Goal: Task Accomplishment & Management: Manage account settings

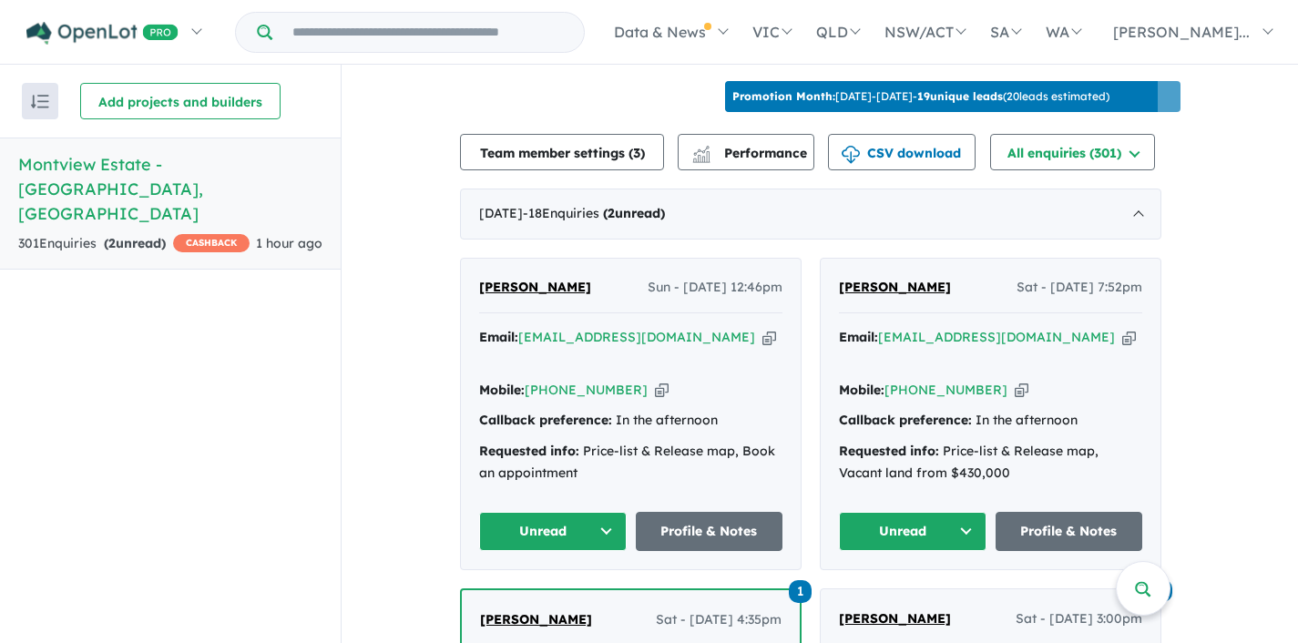
scroll to position [598, 0]
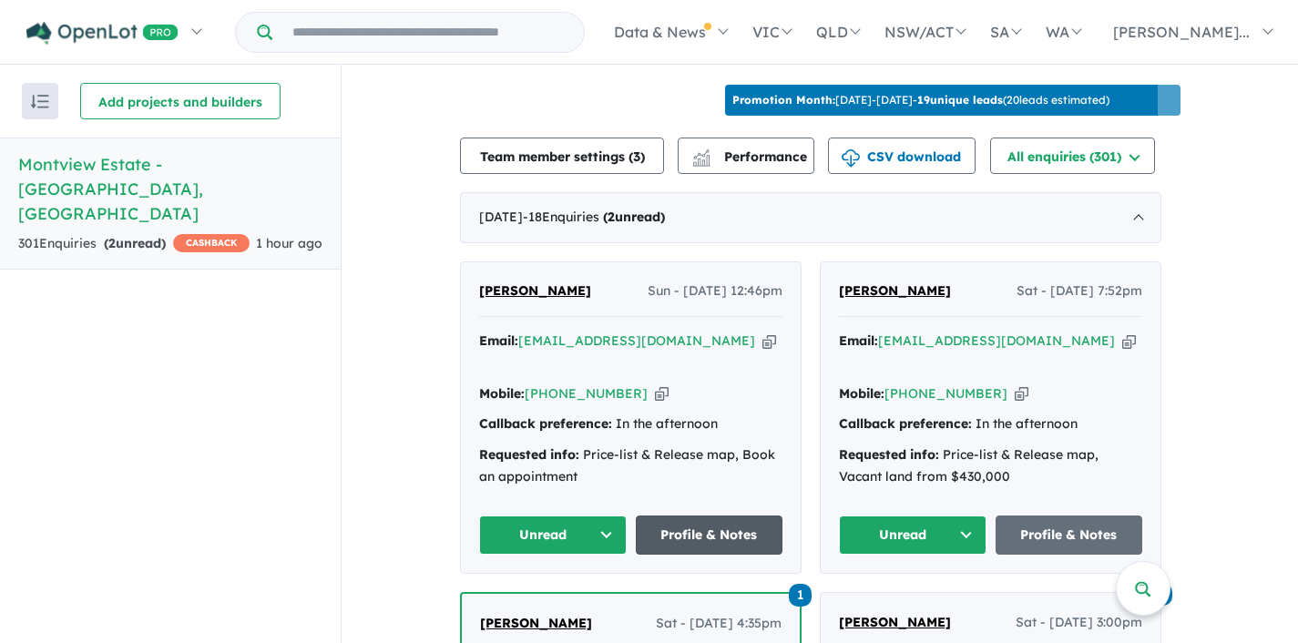
click at [669, 516] on link "Profile & Notes" at bounding box center [710, 535] width 148 height 39
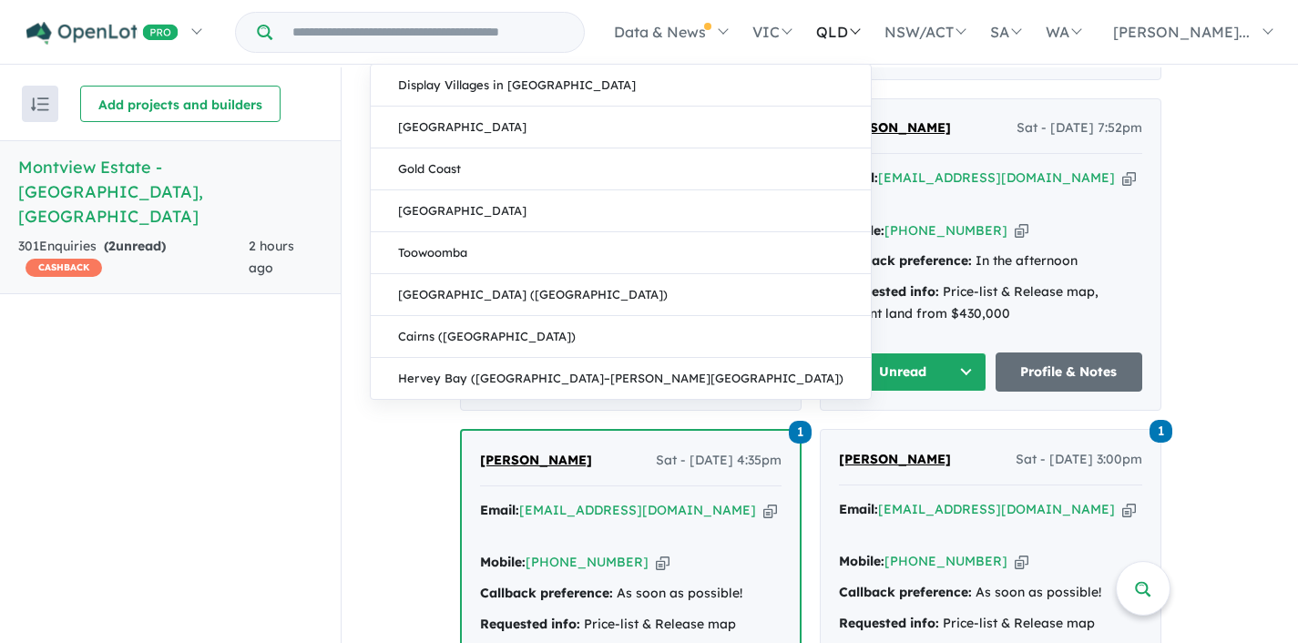
scroll to position [820, 0]
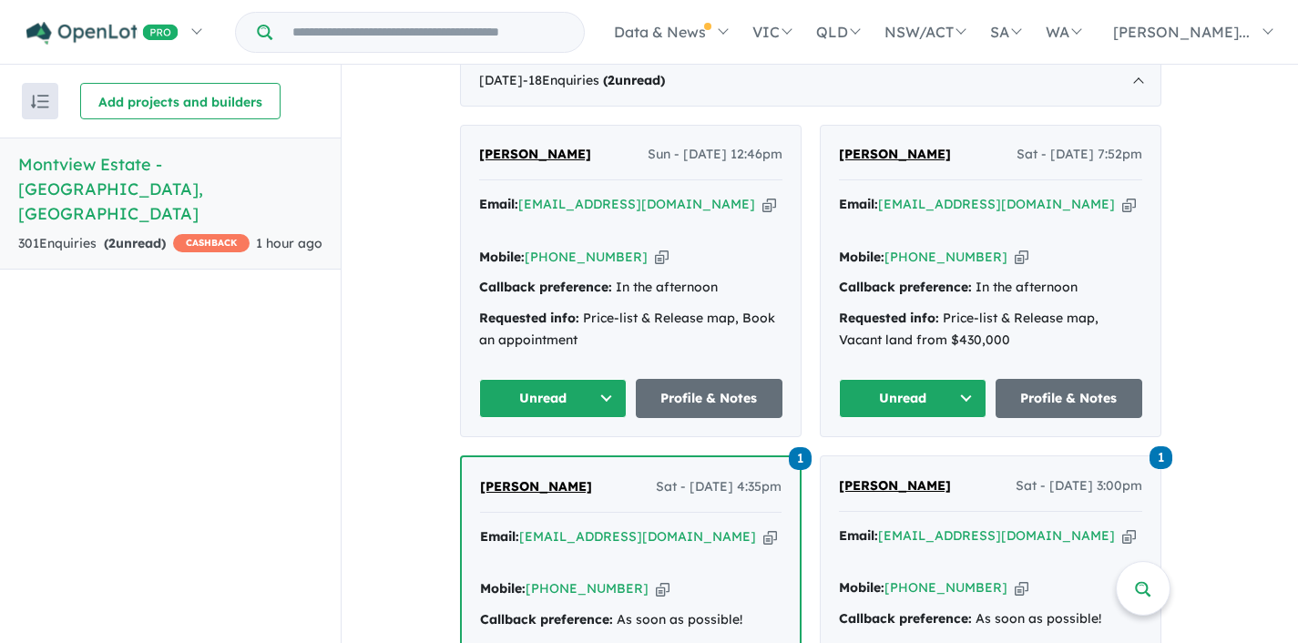
scroll to position [736, 0]
click at [762, 194] on icon "button" at bounding box center [769, 203] width 14 height 19
click at [610, 378] on button "Unread" at bounding box center [553, 397] width 148 height 39
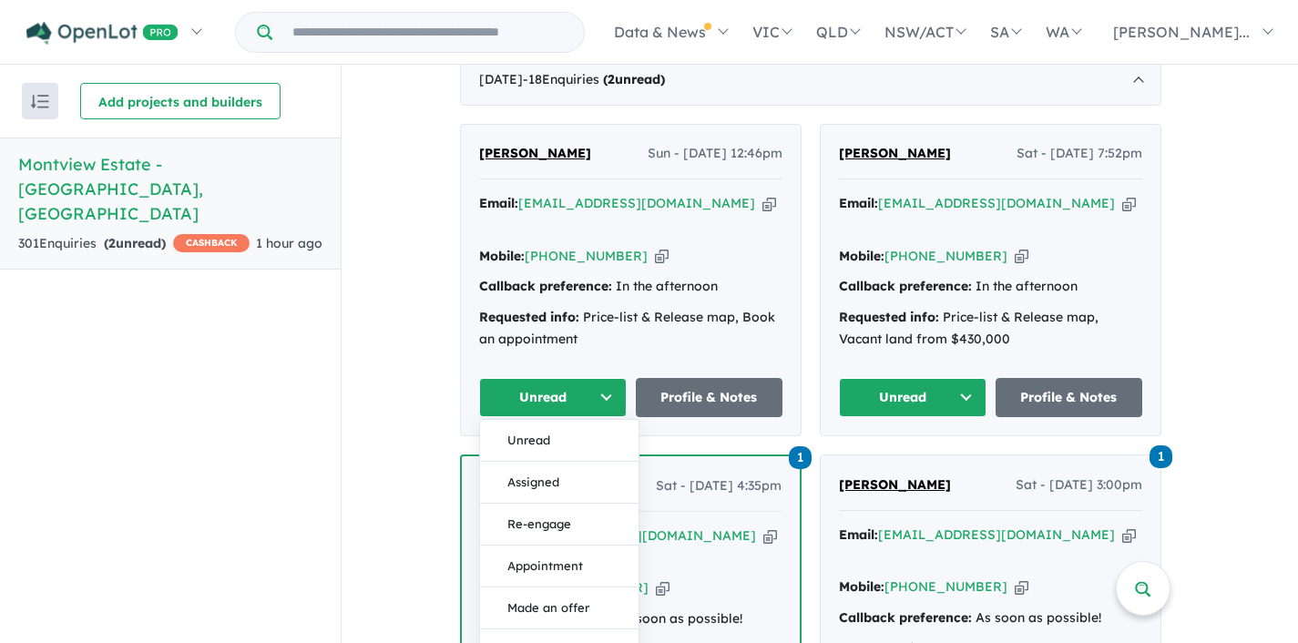
click at [557, 504] on button "Re-engage" at bounding box center [559, 525] width 158 height 42
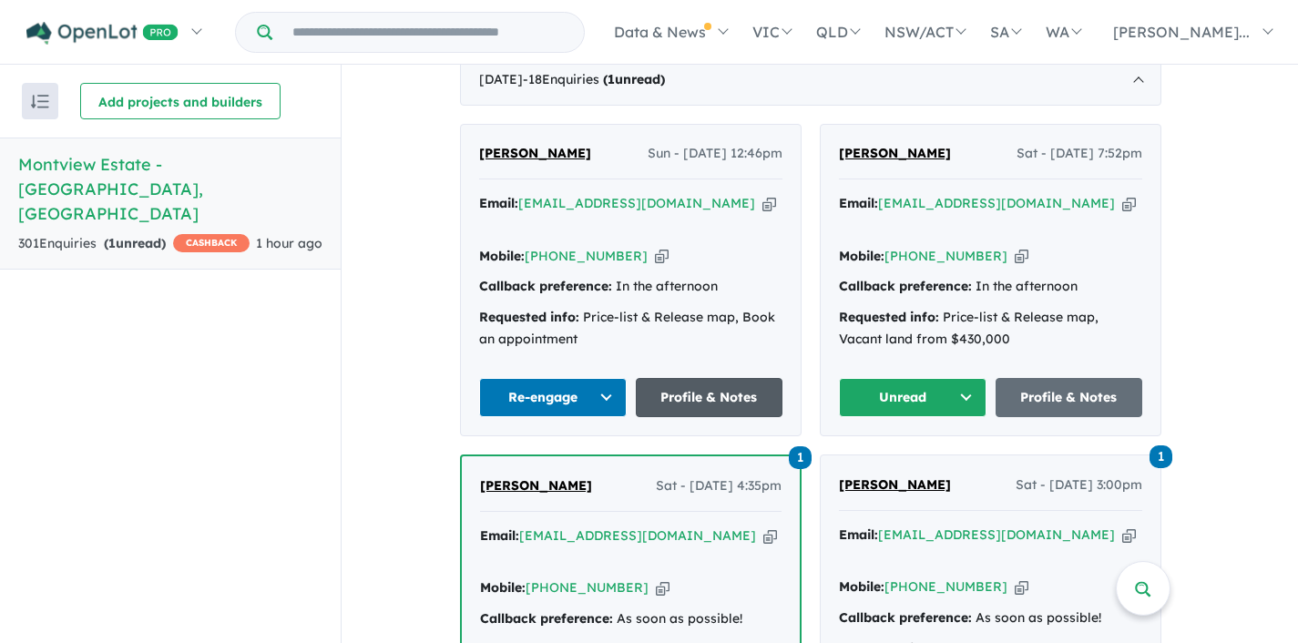
click at [728, 378] on link "Profile & Notes" at bounding box center [710, 397] width 148 height 39
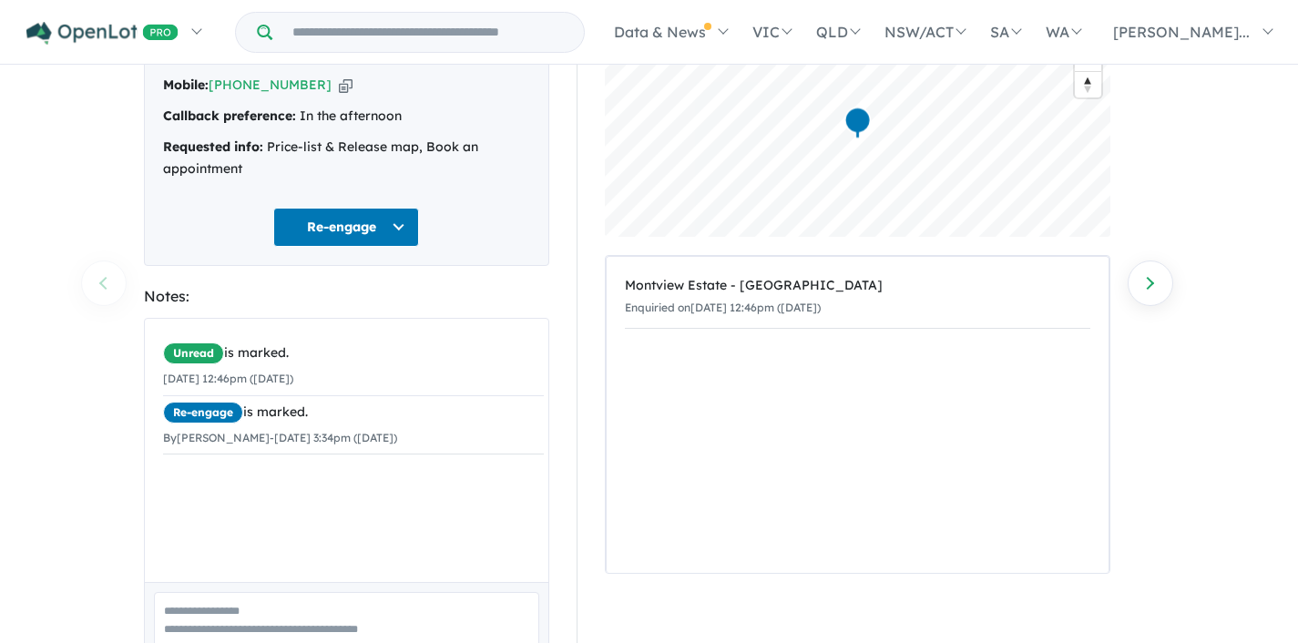
scroll to position [255, 0]
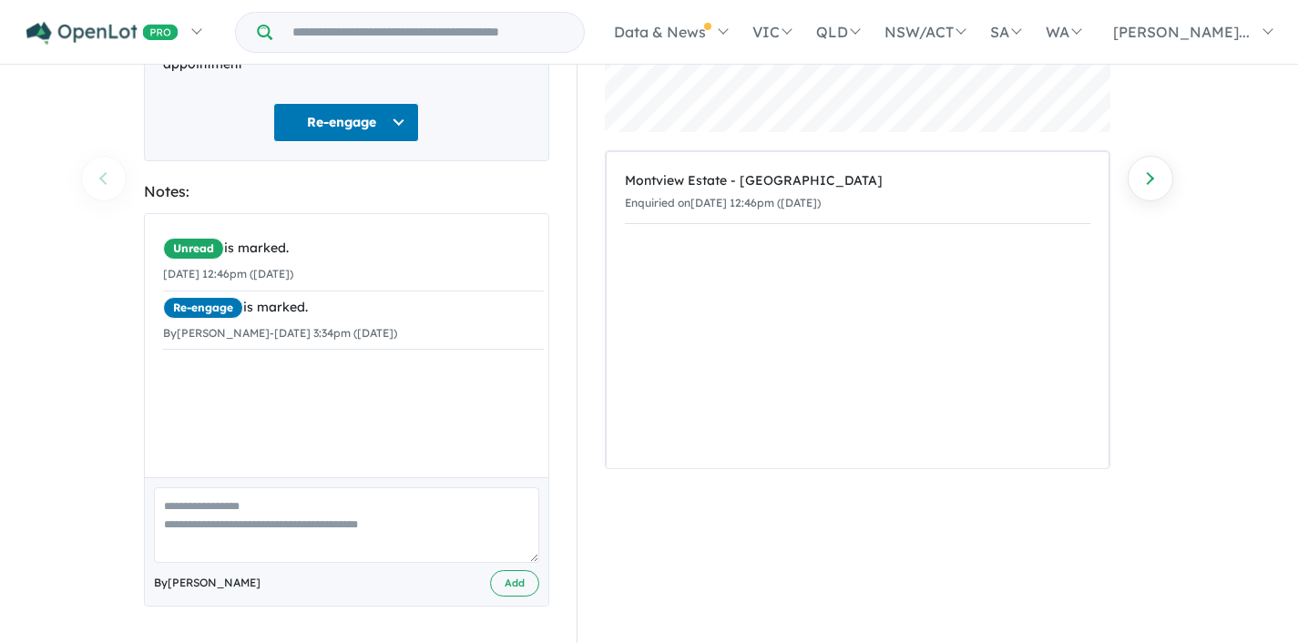
click at [252, 519] on textarea at bounding box center [346, 525] width 385 height 76
type textarea "**********"
click at [524, 586] on button "Add" at bounding box center [514, 583] width 49 height 26
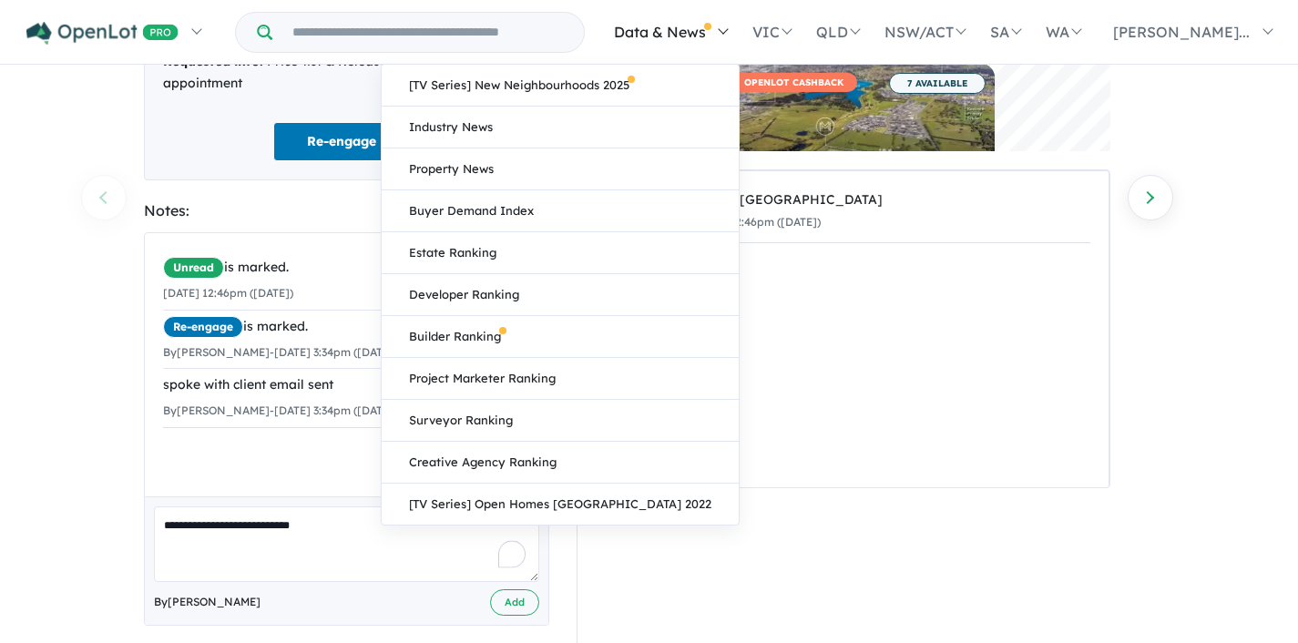
scroll to position [0, 0]
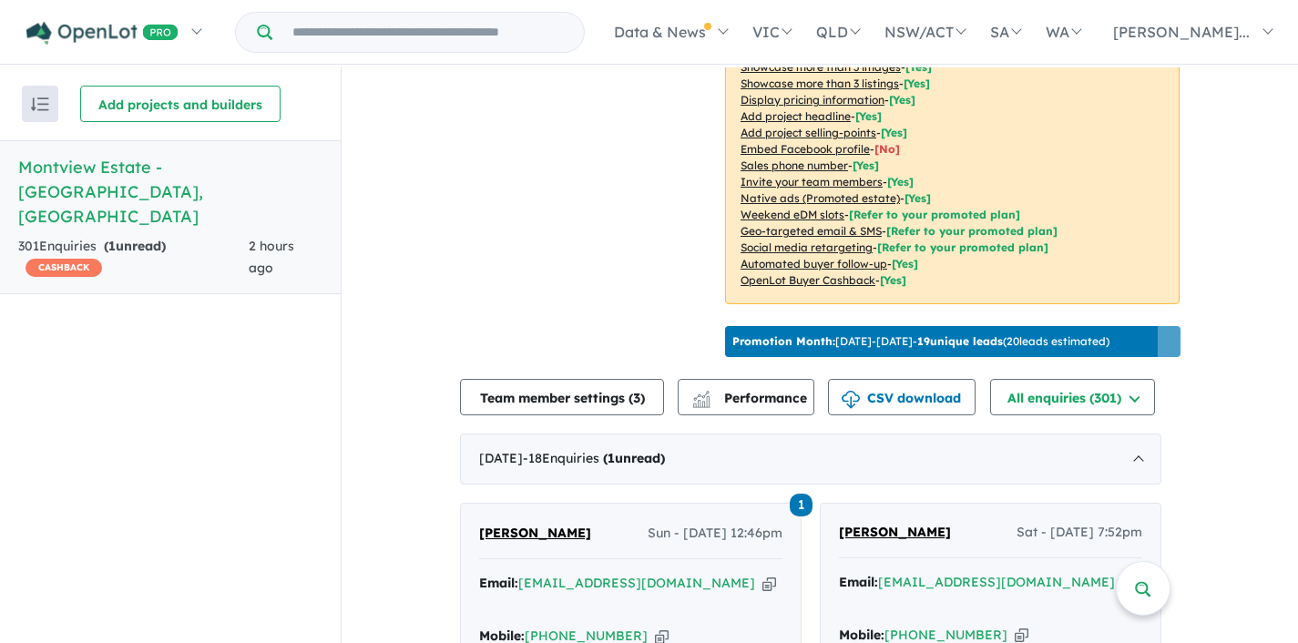
scroll to position [682, 0]
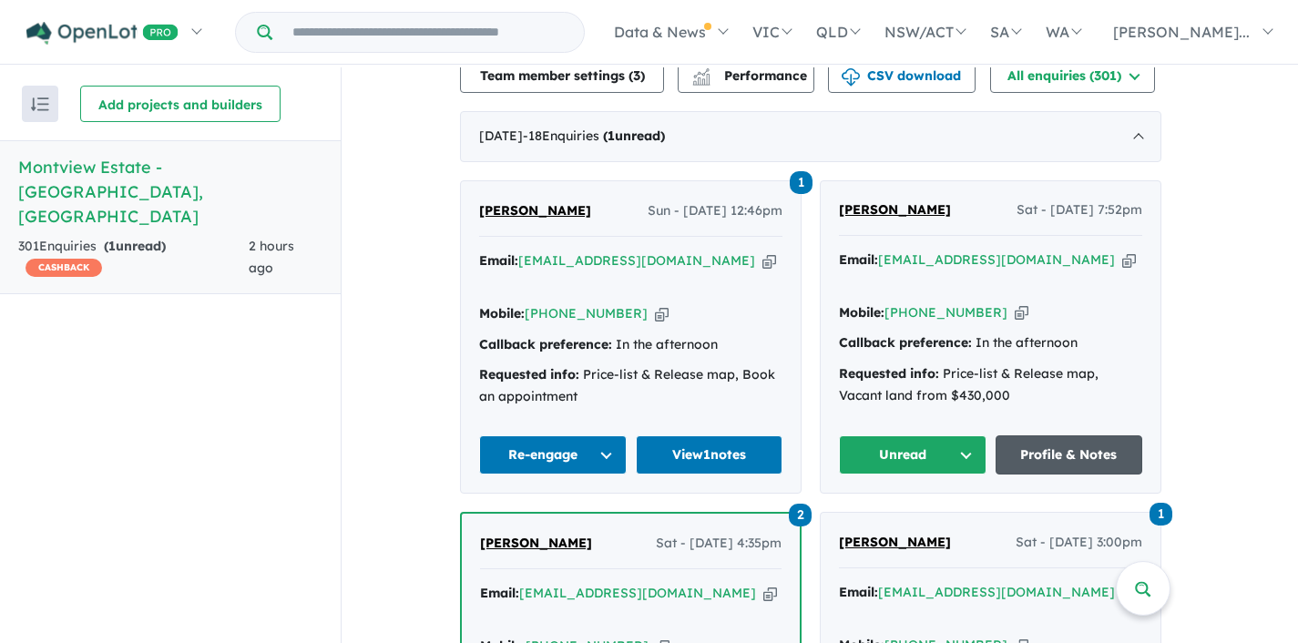
click at [1099, 435] on link "Profile & Notes" at bounding box center [1070, 454] width 148 height 39
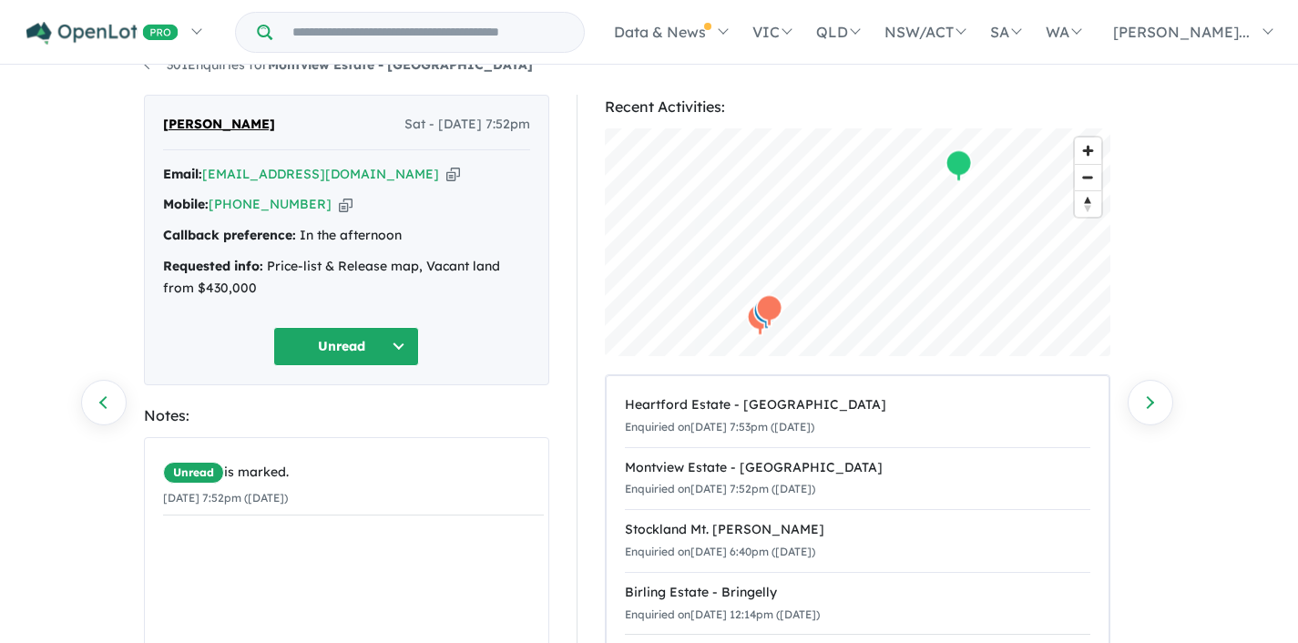
scroll to position [78, 0]
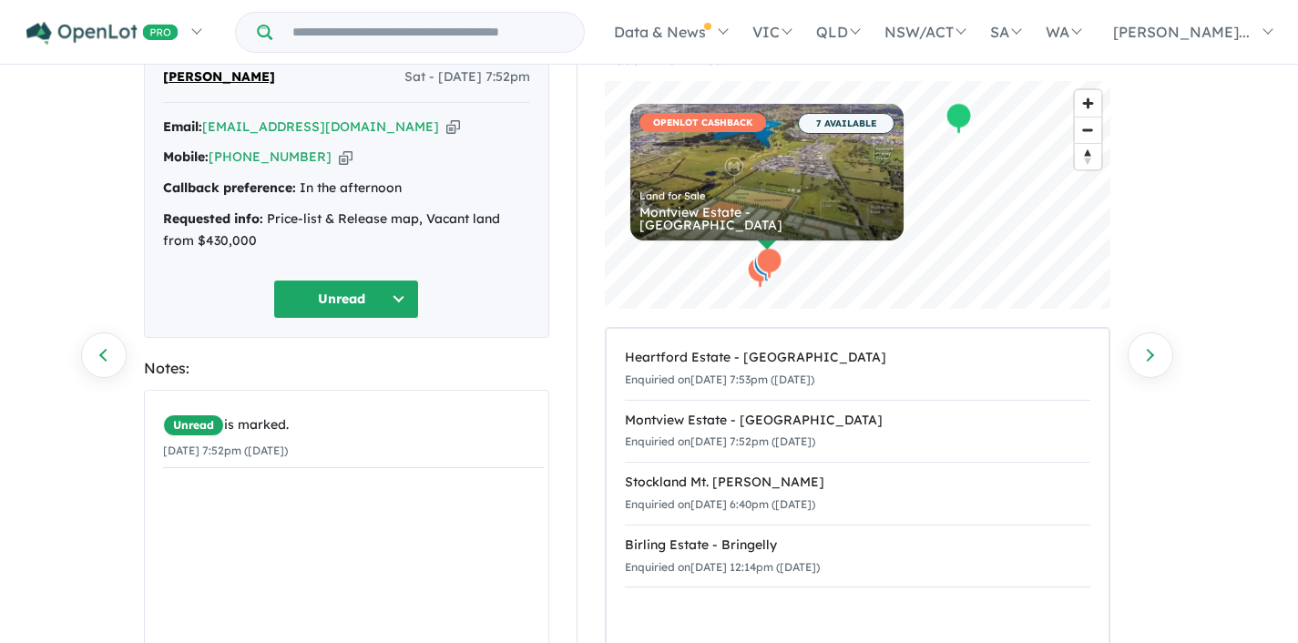
click at [368, 305] on button "Unread" at bounding box center [346, 299] width 146 height 39
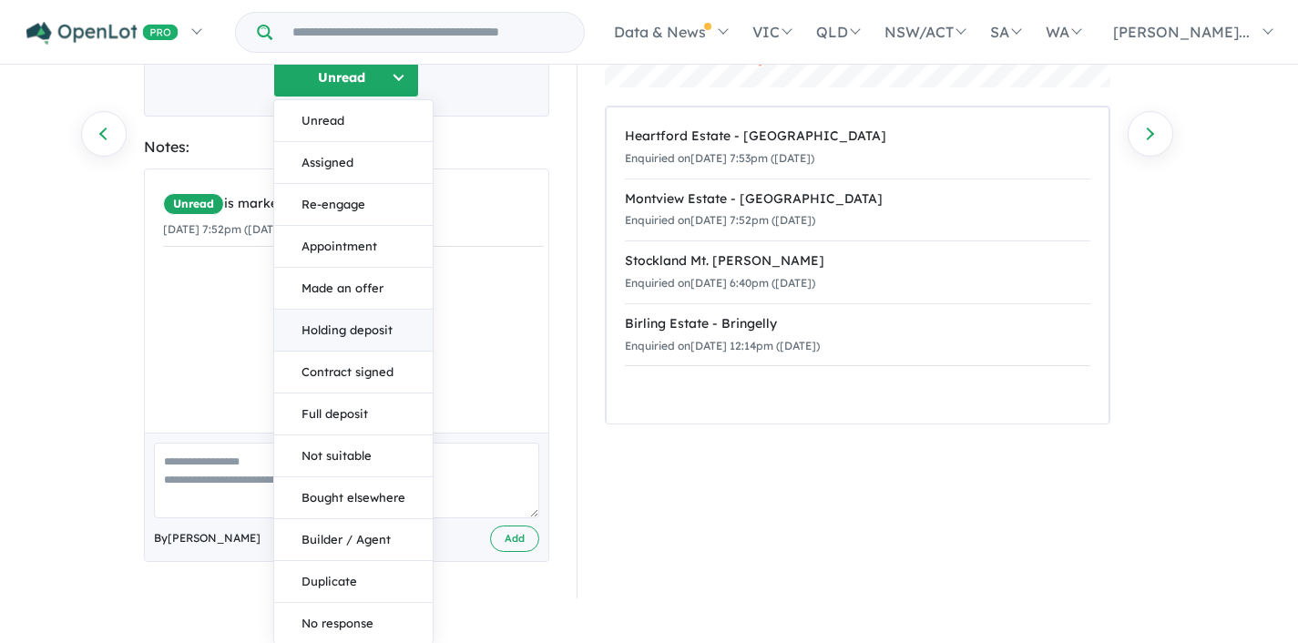
scroll to position [301, 0]
click at [328, 156] on button "Assigned" at bounding box center [353, 161] width 158 height 42
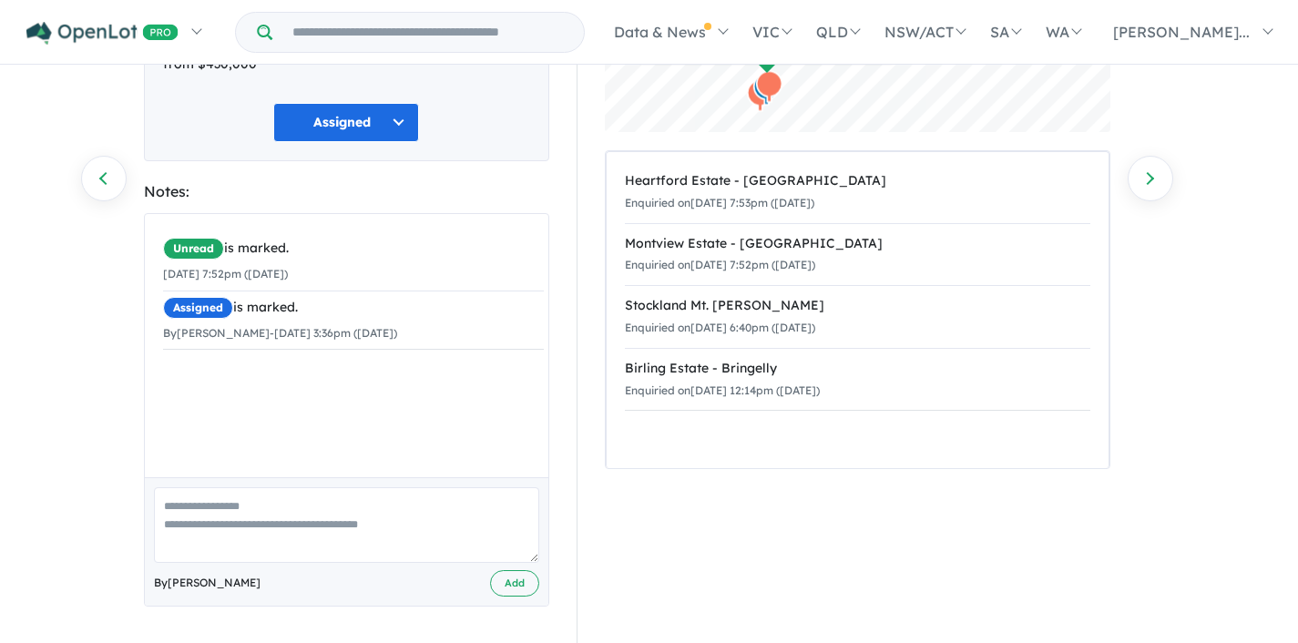
click at [194, 500] on textarea at bounding box center [346, 525] width 385 height 76
type textarea "**********"
click at [510, 576] on button "Add" at bounding box center [514, 583] width 49 height 26
